Goal: Check status: Check status

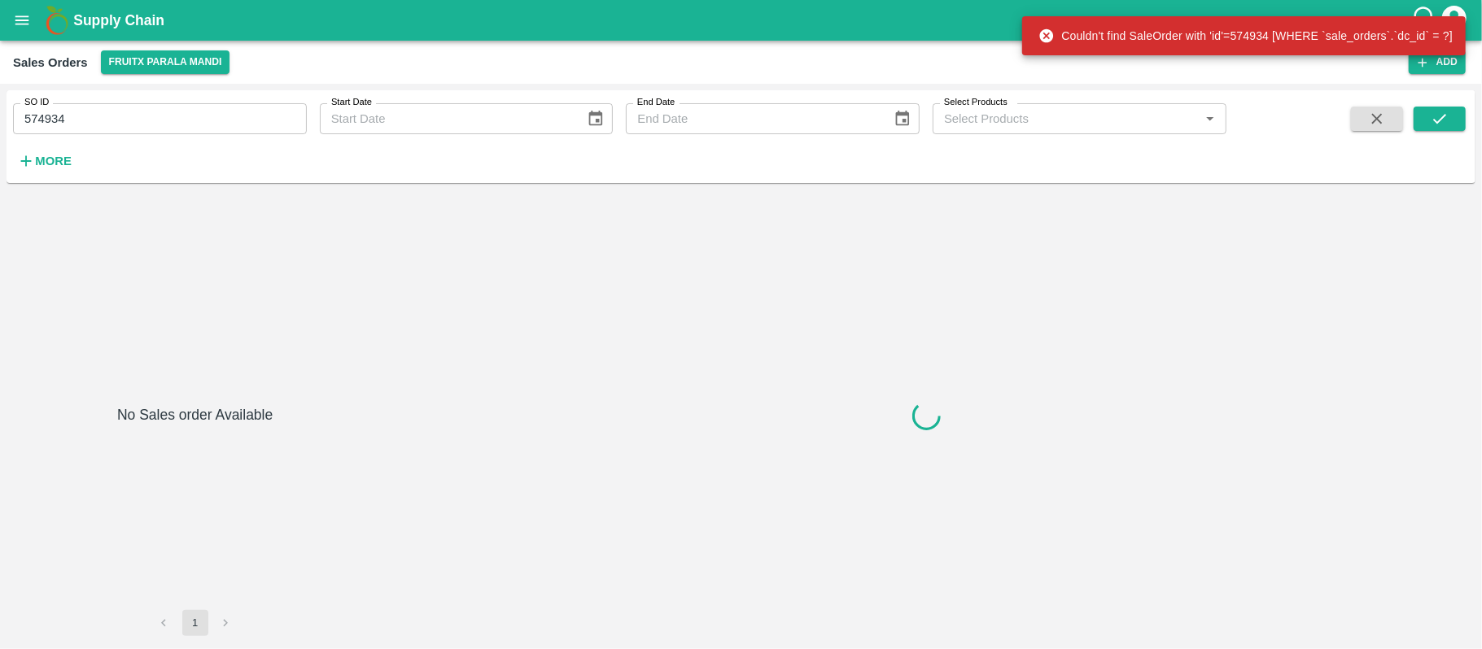
click at [111, 117] on input "574934" at bounding box center [160, 118] width 294 height 31
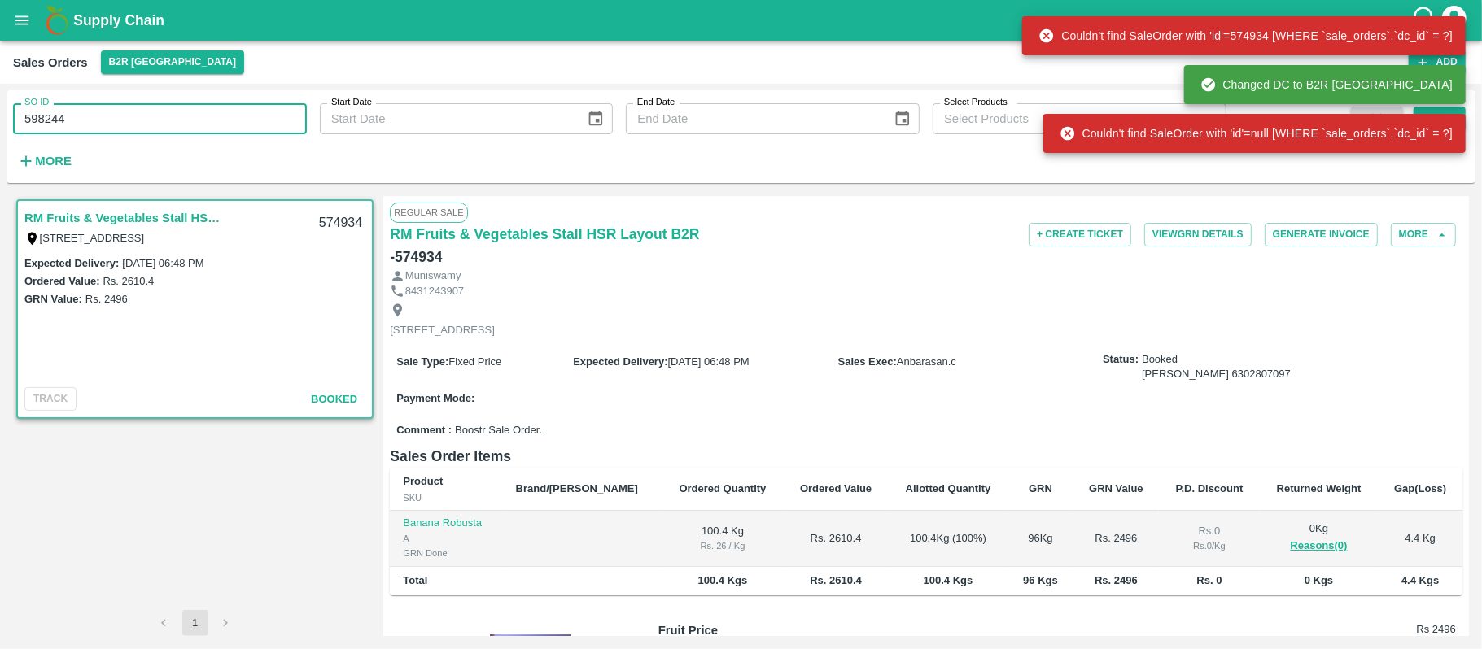
type input "598244"
click at [1459, 96] on div "Changed DC to B2R [GEOGRAPHIC_DATA]" at bounding box center [1325, 84] width 282 height 39
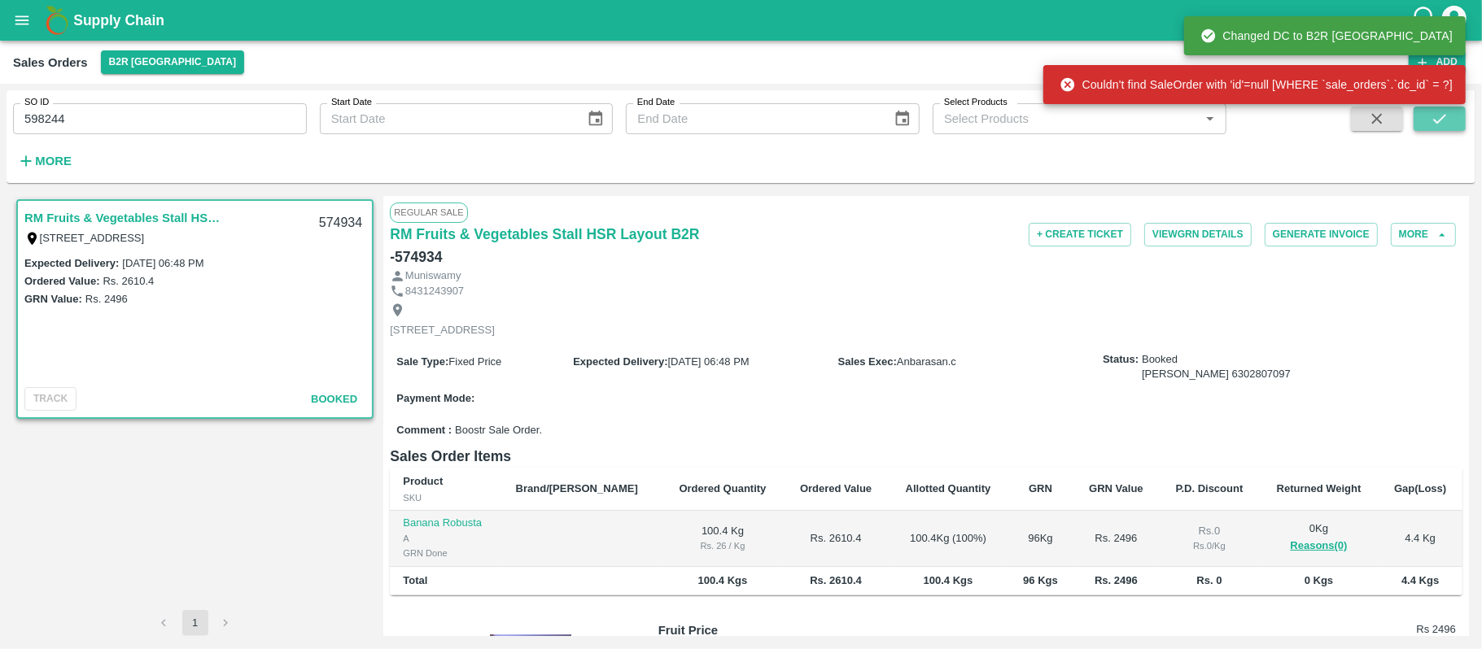
click at [1446, 115] on icon "submit" at bounding box center [1439, 119] width 13 height 10
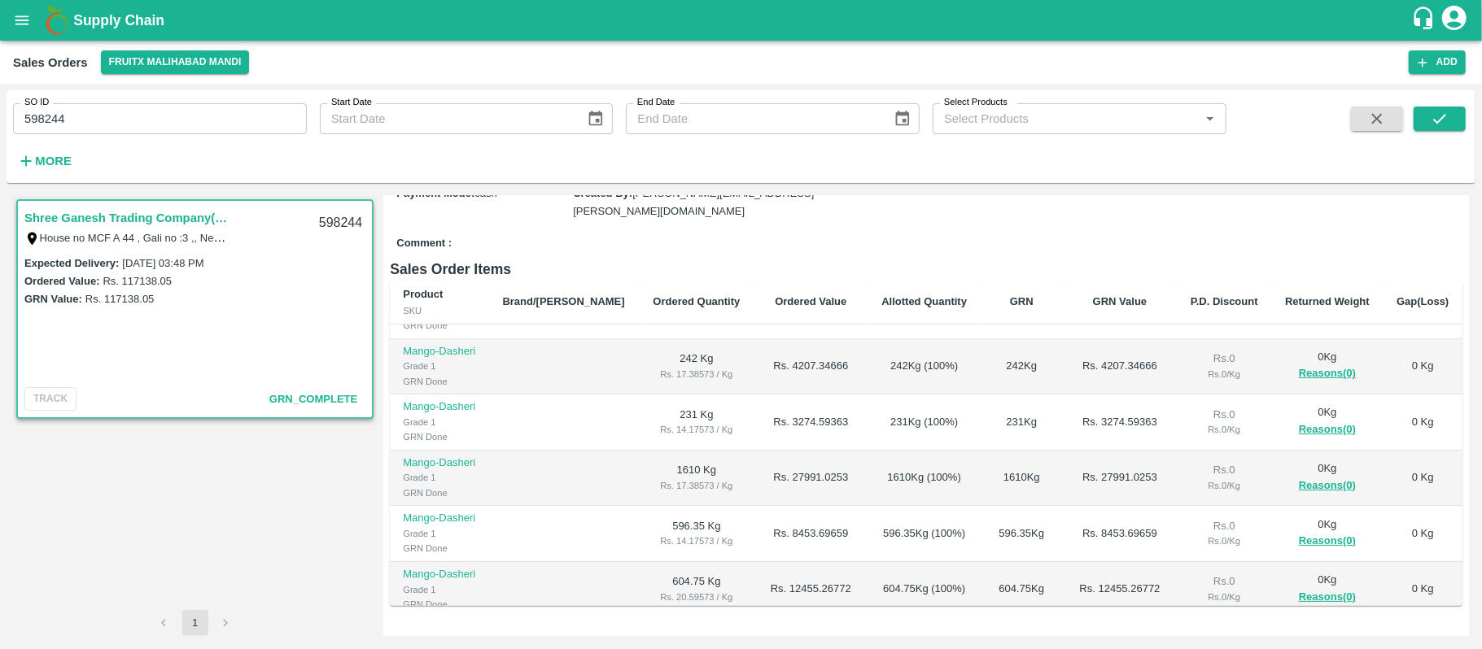
scroll to position [216, 0]
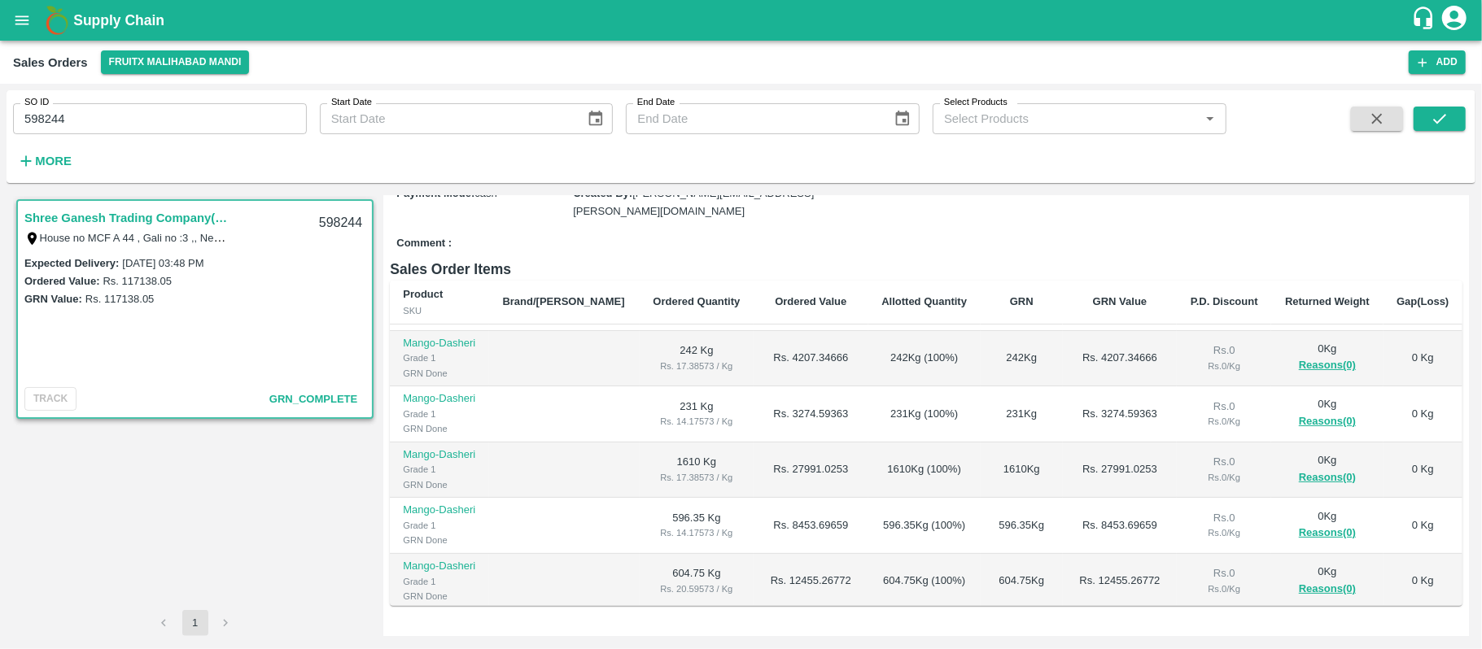
click at [176, 115] on input "598244" at bounding box center [160, 118] width 294 height 31
paste input "text"
click at [1440, 127] on icon "submit" at bounding box center [1439, 119] width 18 height 18
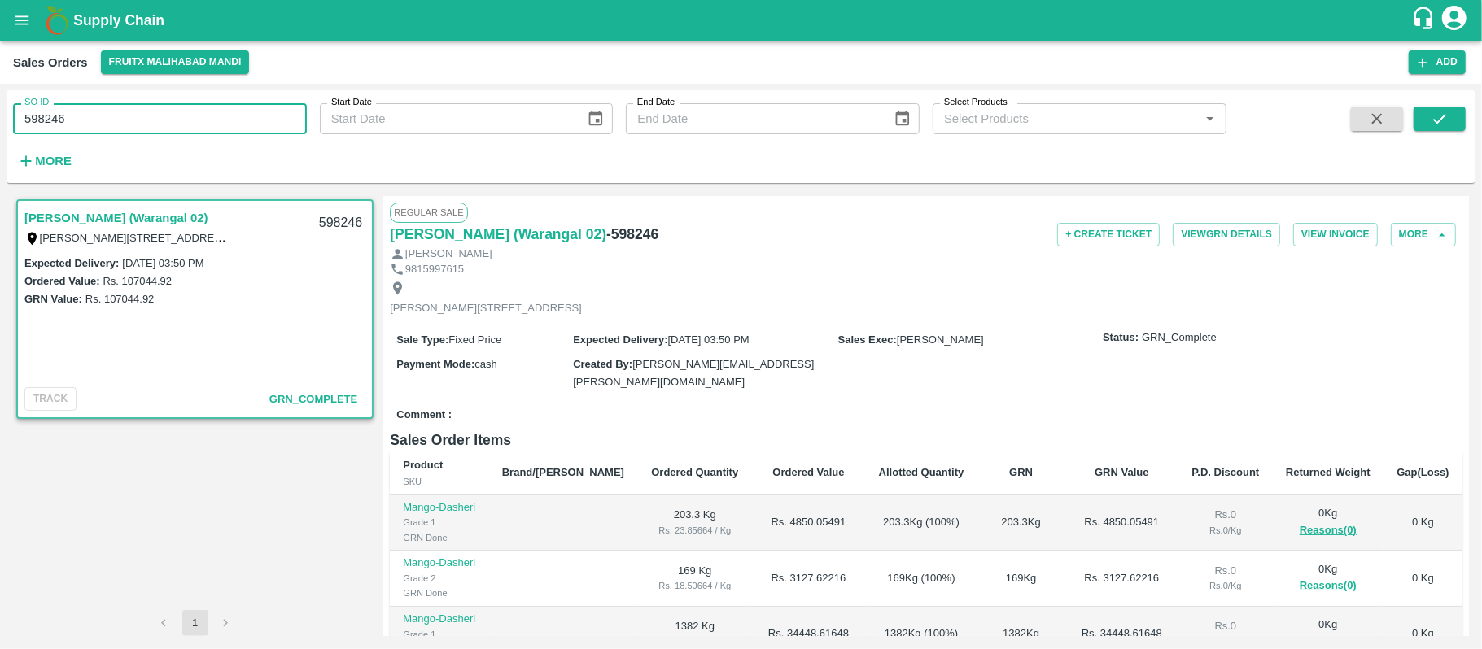
click at [158, 117] on input "598246" at bounding box center [160, 118] width 294 height 31
paste input "text"
click at [1420, 124] on button "submit" at bounding box center [1439, 119] width 52 height 24
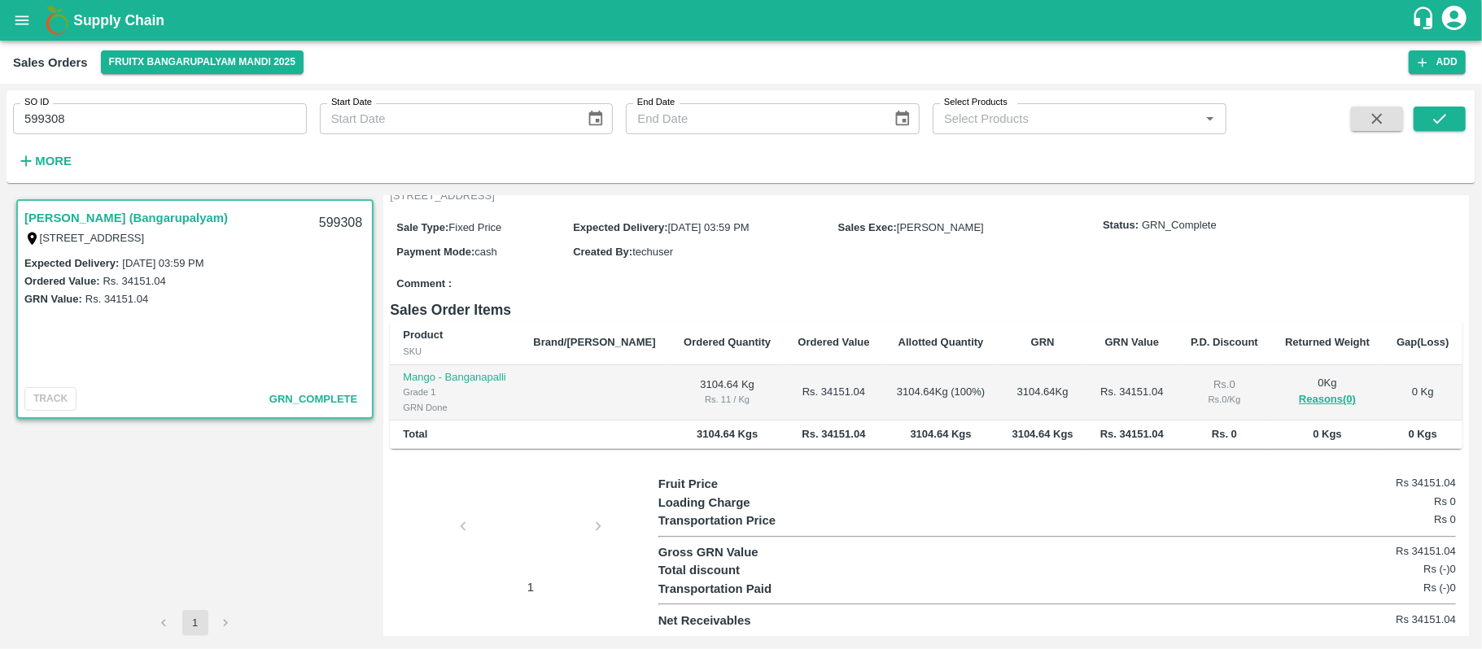
scroll to position [151, 0]
click at [499, 535] on div at bounding box center [530, 531] width 122 height 86
click at [90, 118] on input "599308" at bounding box center [160, 118] width 294 height 31
paste input "text"
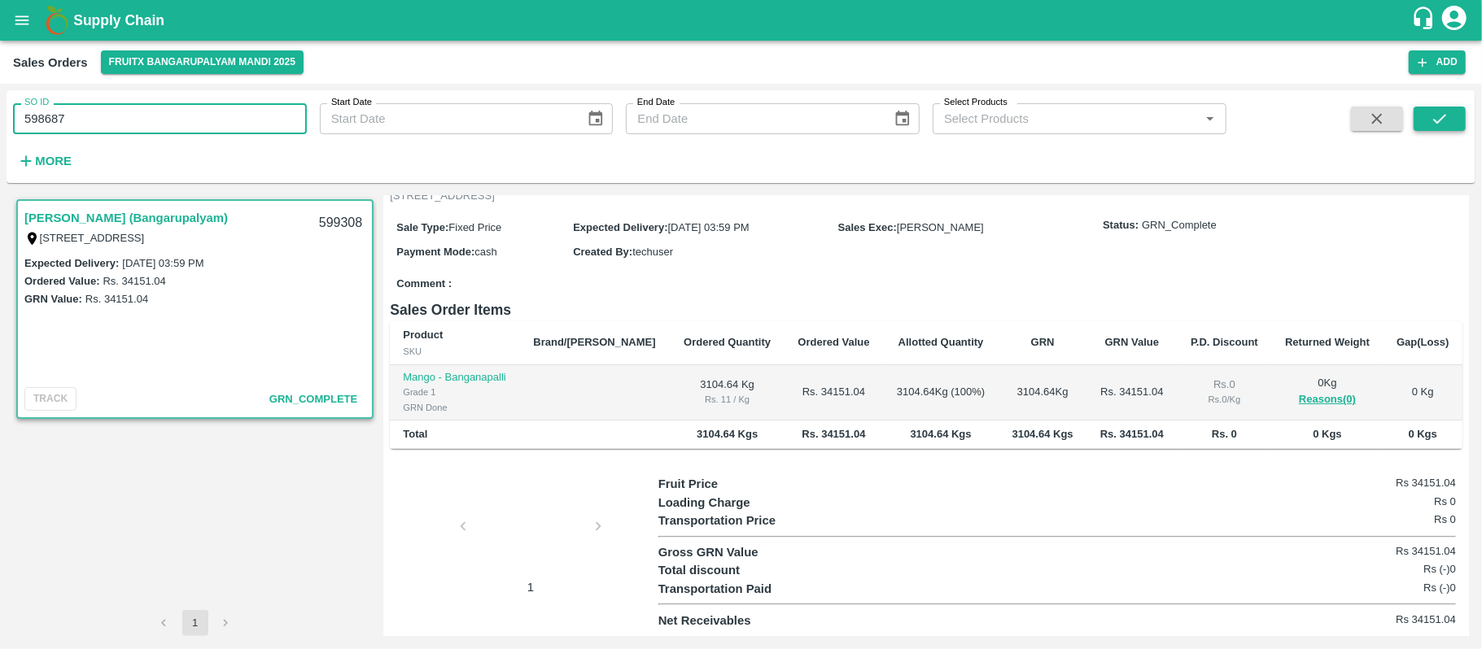
type input "598687"
click at [1456, 115] on button "submit" at bounding box center [1439, 119] width 52 height 24
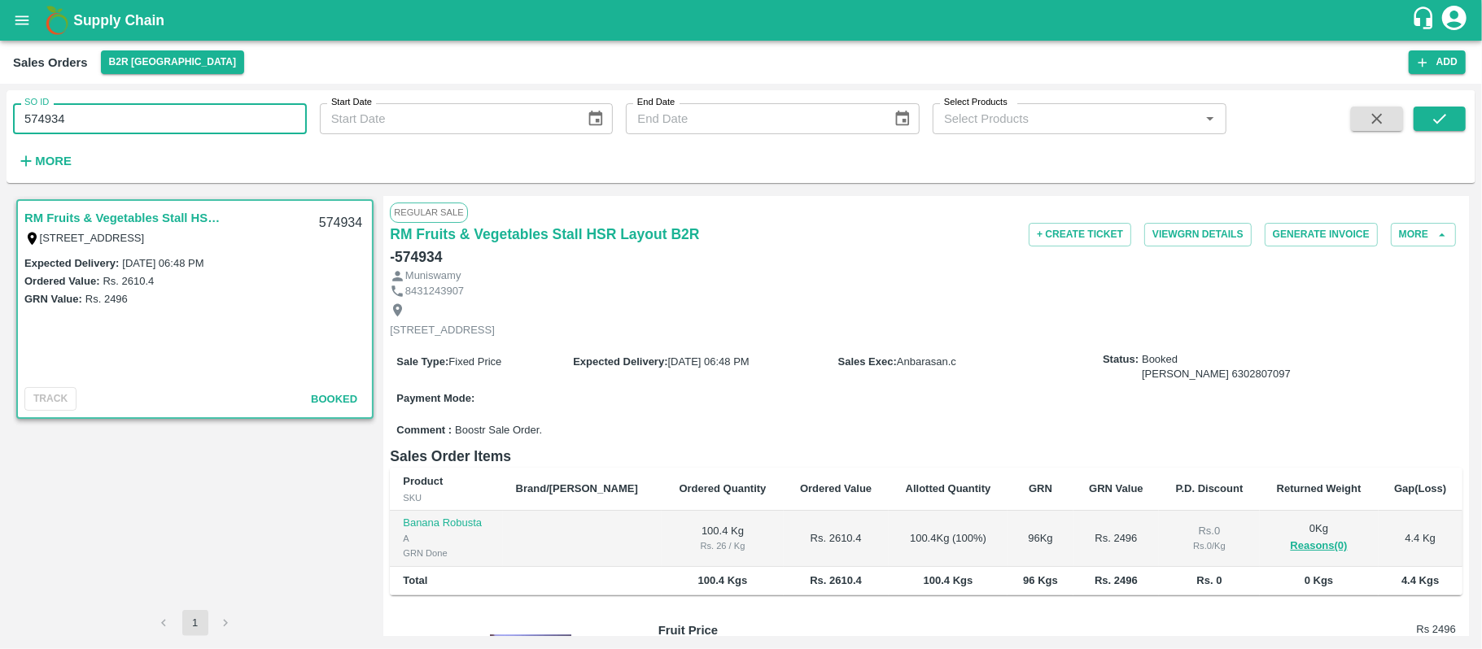
click at [209, 125] on input "574934" at bounding box center [160, 118] width 294 height 31
paste input "text"
type input "599308"
click at [1446, 107] on button "submit" at bounding box center [1439, 119] width 52 height 24
